Goal: Information Seeking & Learning: Learn about a topic

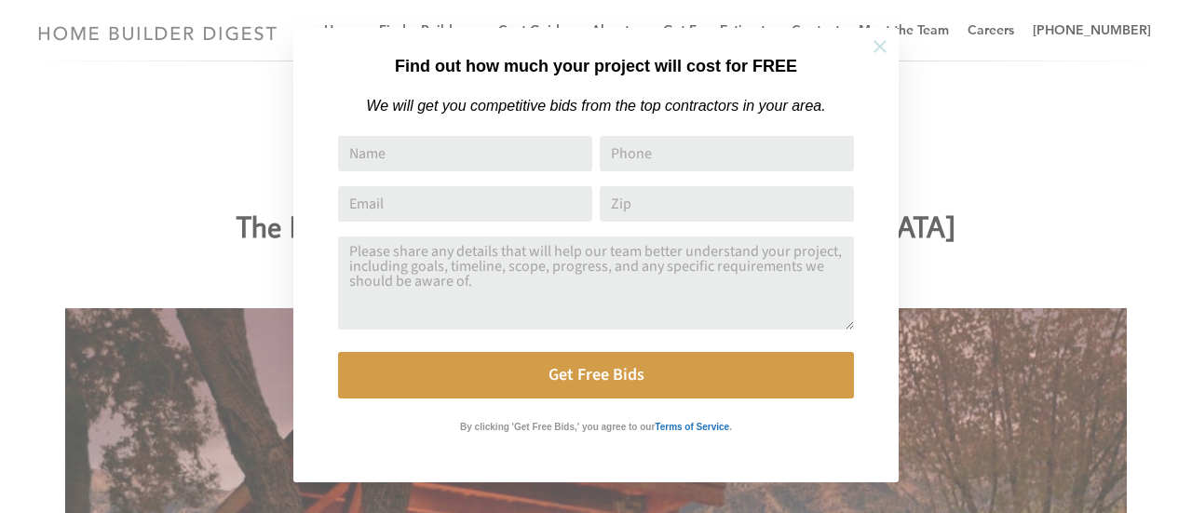
click at [885, 47] on icon at bounding box center [880, 46] width 20 height 20
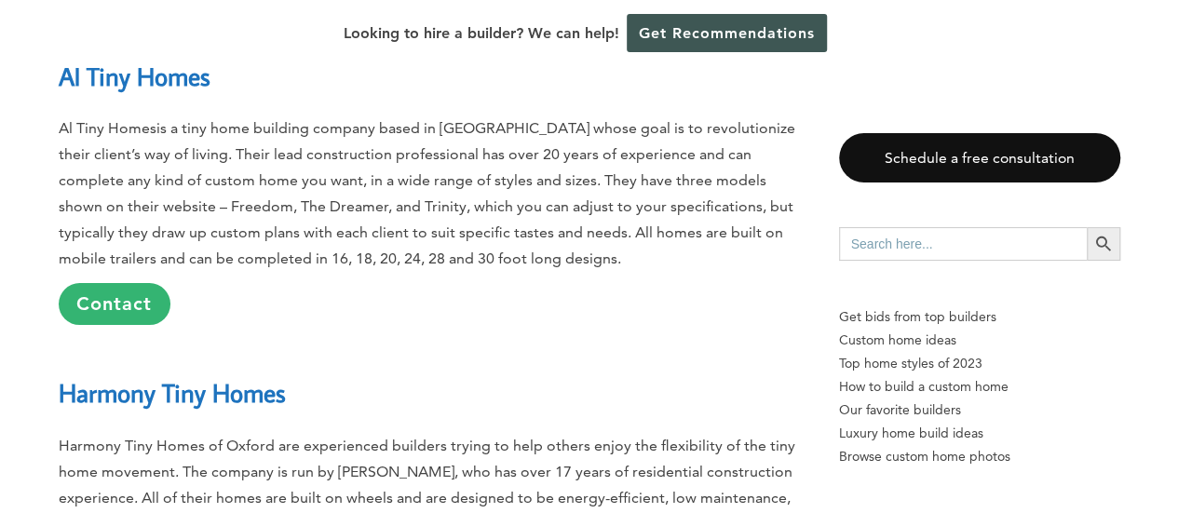
scroll to position [3818, 0]
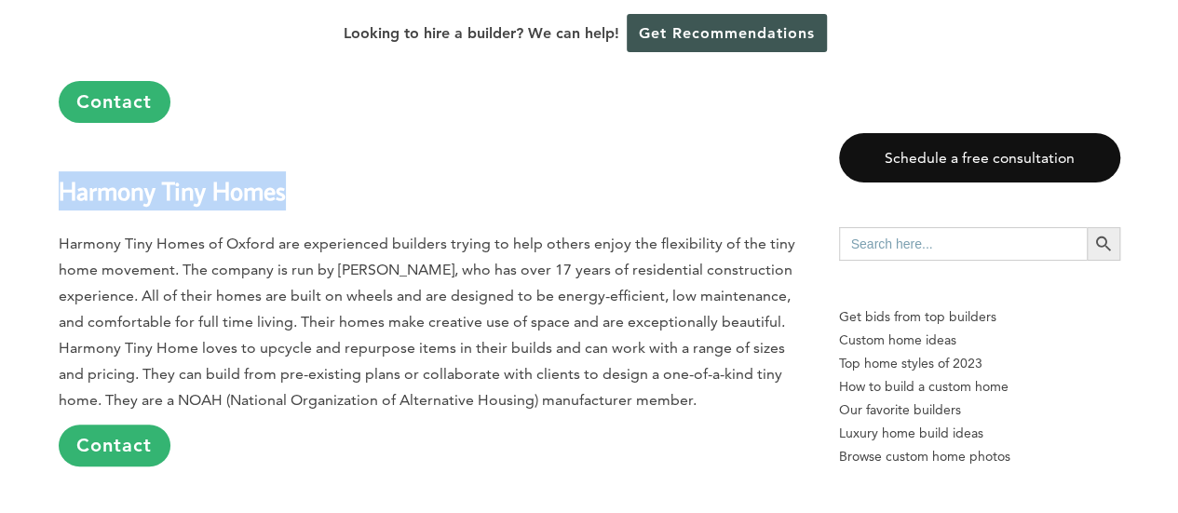
drag, startPoint x: 56, startPoint y: 189, endPoint x: 292, endPoint y: 197, distance: 236.7
copy link "Harmony Tiny Homes"
click at [618, 157] on h2 "Harmony Tiny Homes" at bounding box center [430, 177] width 743 height 64
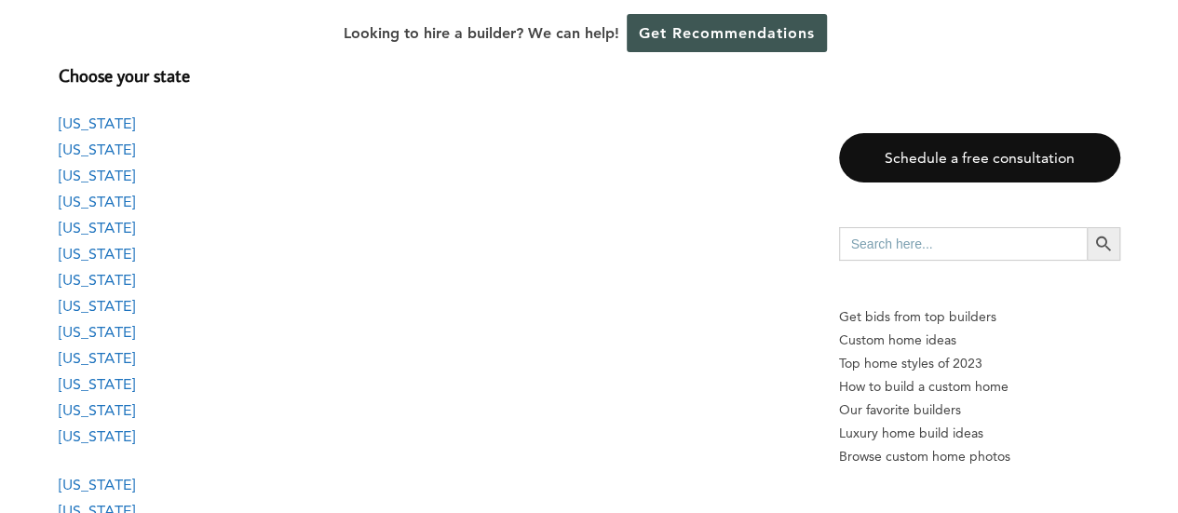
scroll to position [1676, 0]
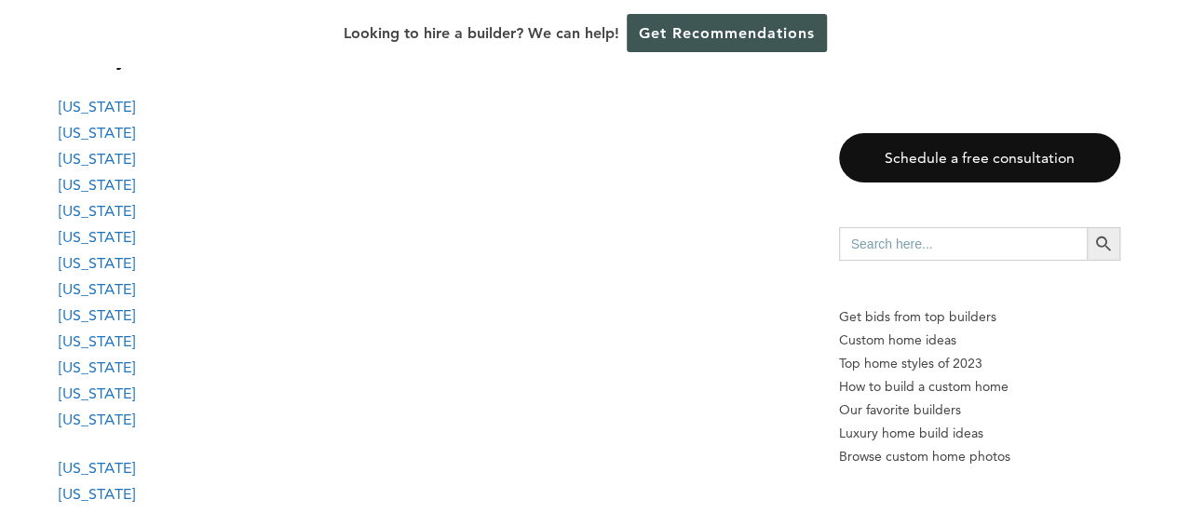
click at [80, 424] on link "[US_STATE]" at bounding box center [97, 419] width 76 height 18
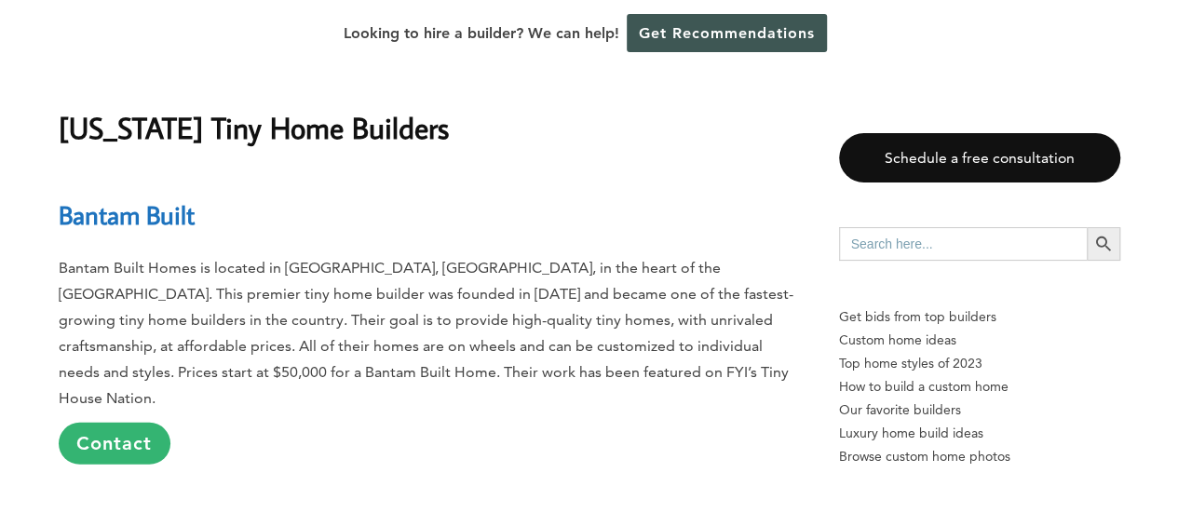
scroll to position [16611, 0]
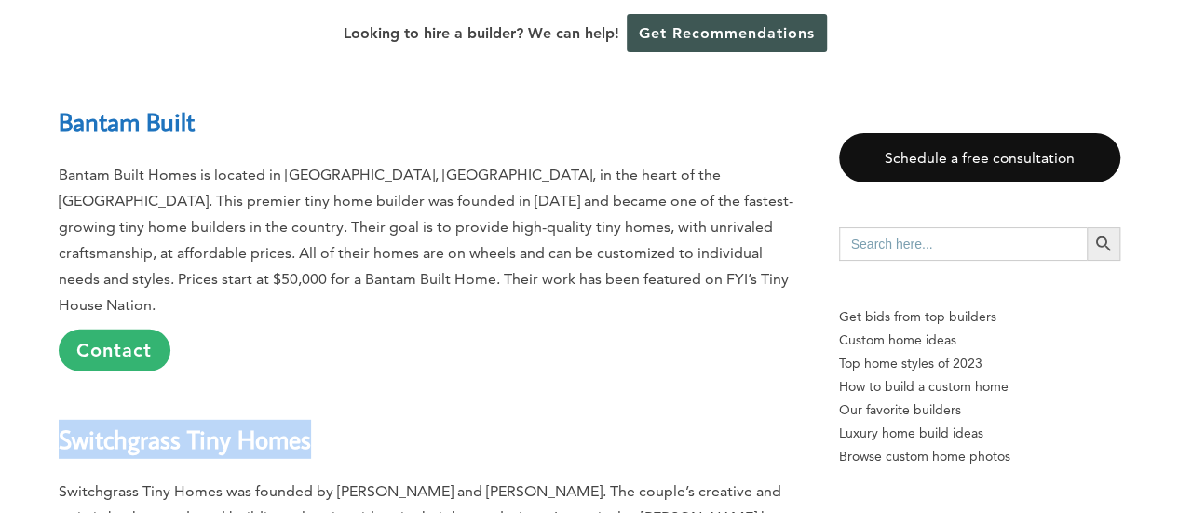
drag, startPoint x: 60, startPoint y: 154, endPoint x: 362, endPoint y: 165, distance: 302.9
click at [362, 394] on h2 "Switchgrass Tiny Homes" at bounding box center [430, 426] width 743 height 64
copy link "Switchgrass Tiny Homes"
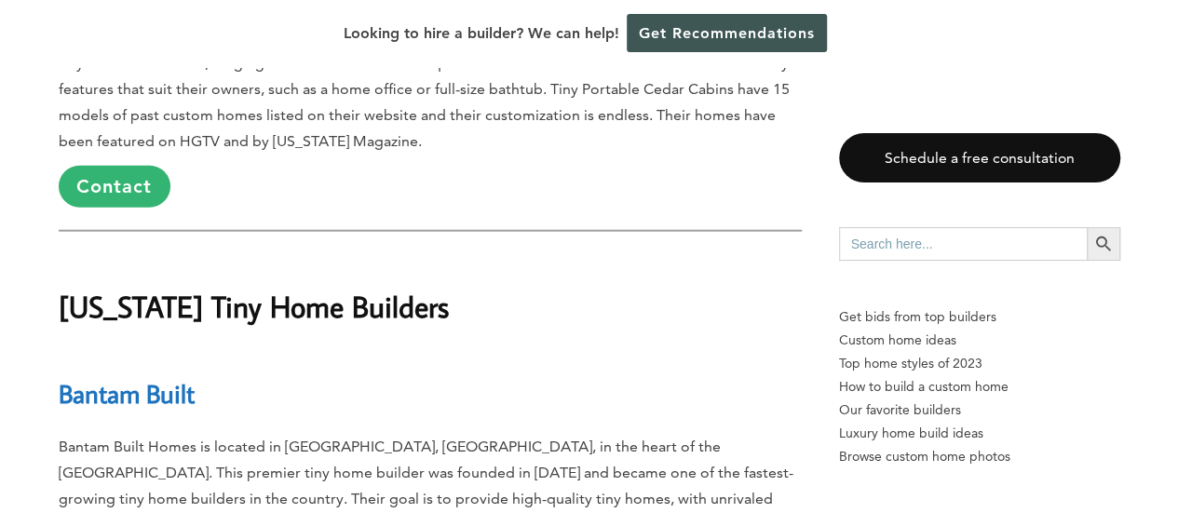
scroll to position [16332, 0]
